Goal: Use online tool/utility

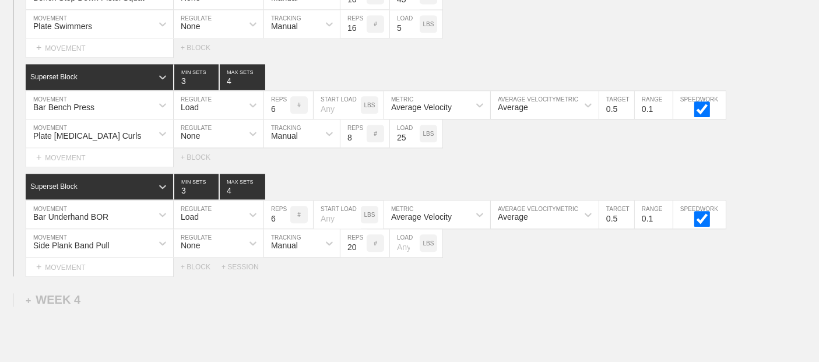
scroll to position [2922, 0]
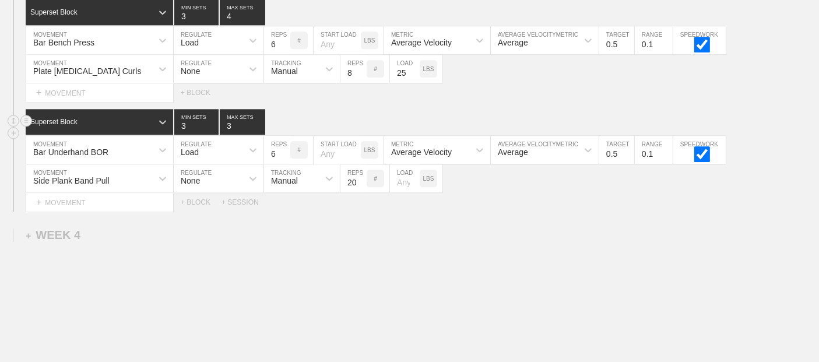
type input "3"
click at [260, 129] on input "3" at bounding box center [242, 122] width 45 height 26
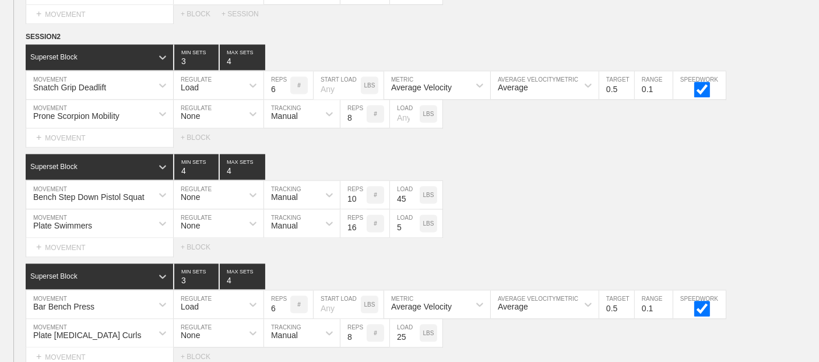
scroll to position [2598, 0]
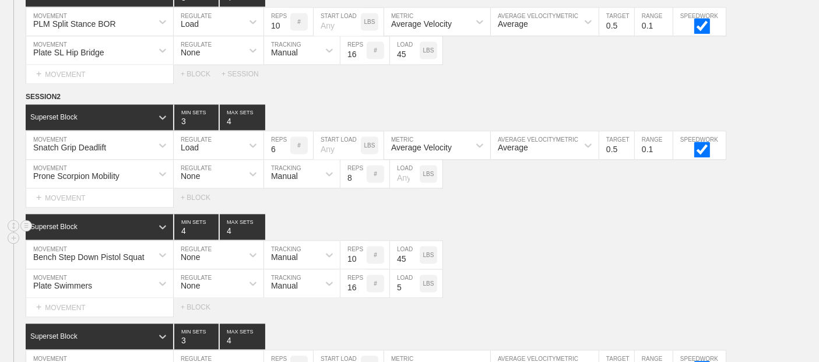
type input "3"
click at [259, 234] on input "3" at bounding box center [242, 227] width 45 height 26
type input "3"
click at [212, 234] on input "3" at bounding box center [196, 227] width 44 height 26
type input "3"
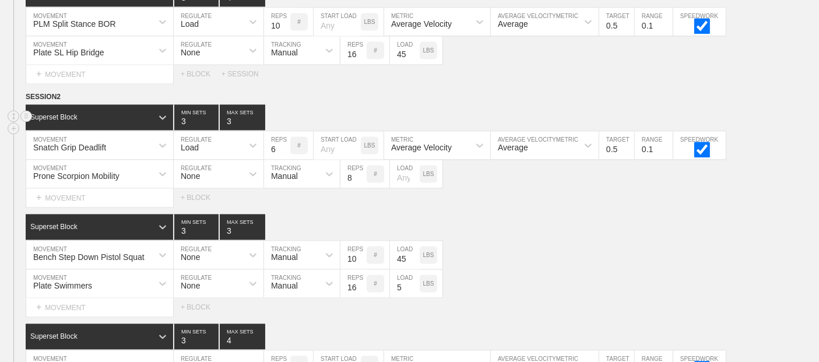
click at [258, 125] on input "3" at bounding box center [242, 117] width 45 height 26
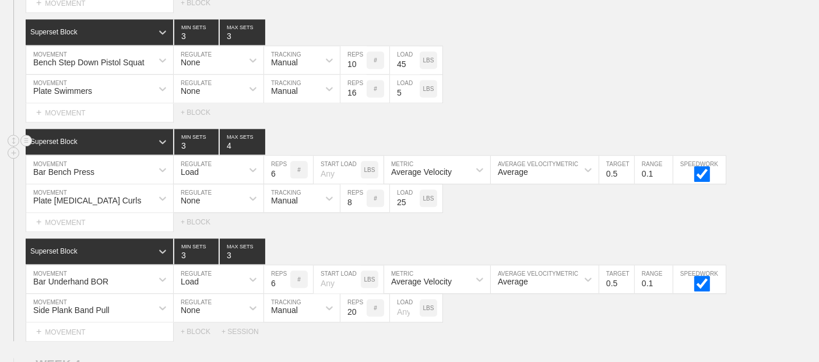
type input "3"
click at [258, 149] on input "3" at bounding box center [242, 142] width 45 height 26
